Goal: Task Accomplishment & Management: Complete application form

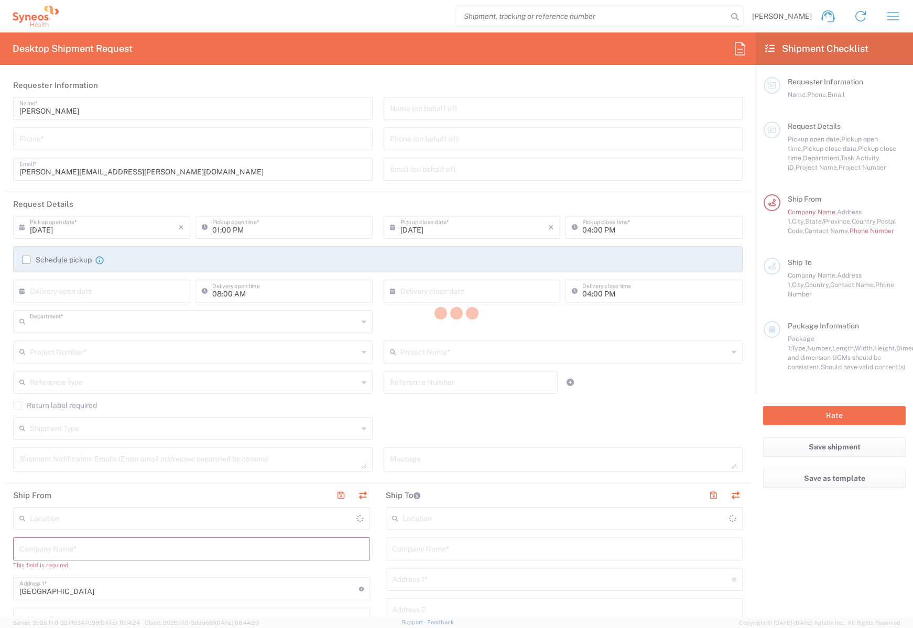
type input "4555"
type input "[US_STATE]"
type input "[GEOGRAPHIC_DATA]"
type input "Syneos Health, LLC-[GEOGRAPHIC_DATA] [GEOGRAPHIC_DATA] [GEOGRAPHIC_DATA]"
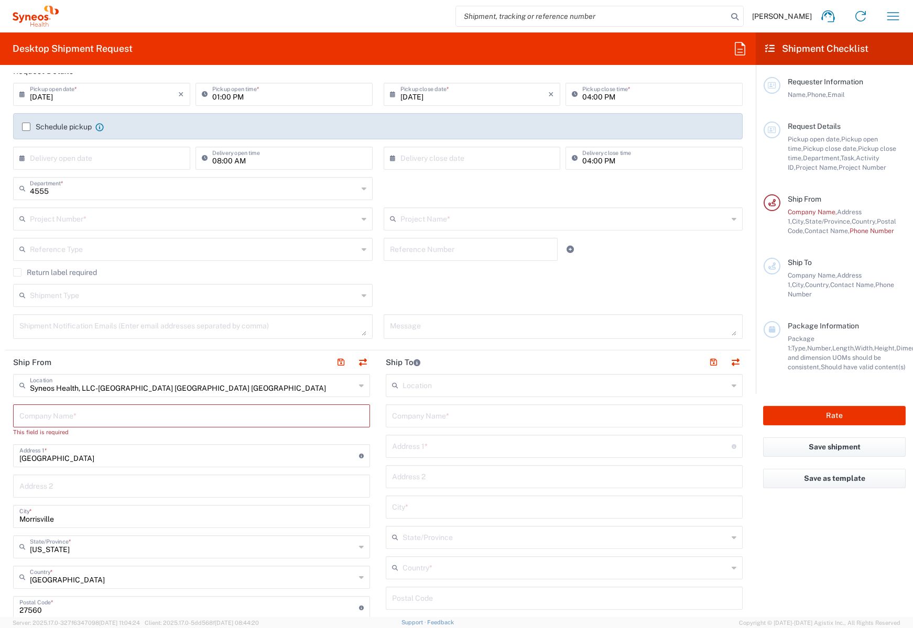
scroll to position [157, 0]
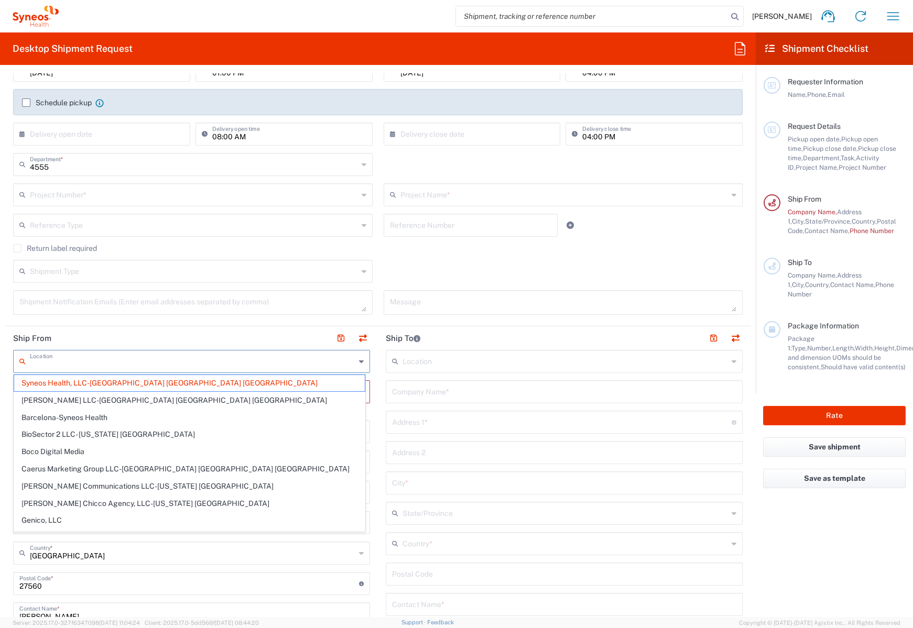
click at [277, 363] on input "text" at bounding box center [192, 361] width 325 height 18
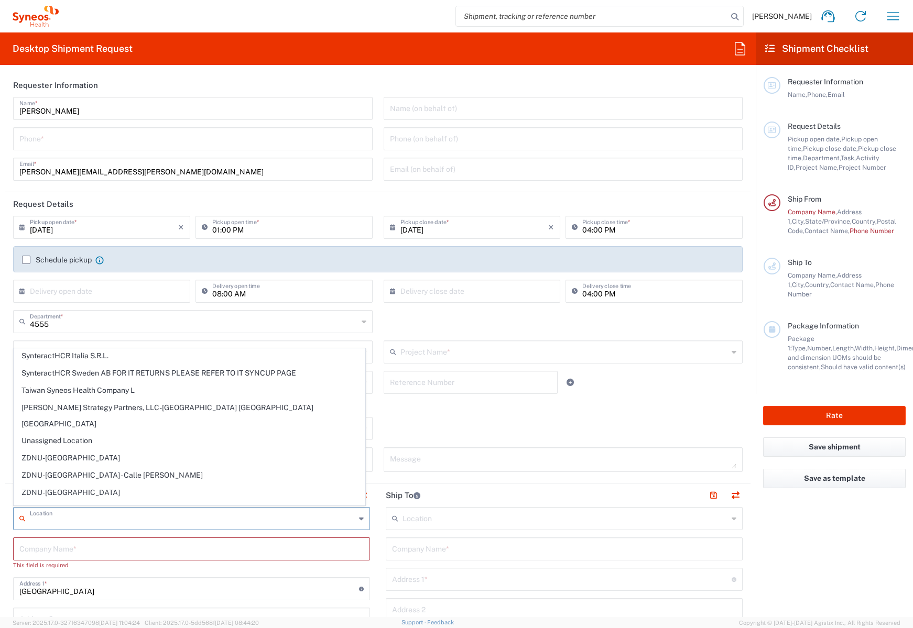
scroll to position [1936, 0]
